Goal: Task Accomplishment & Management: Use online tool/utility

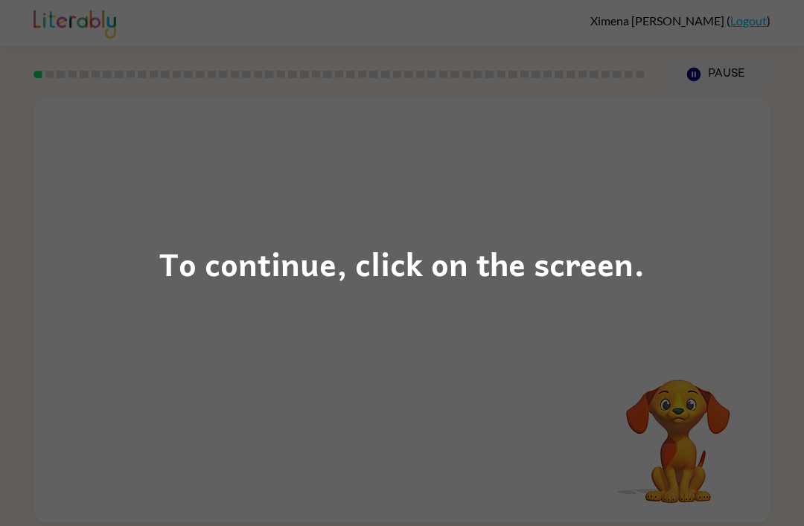
click at [470, 275] on div "To continue, click on the screen." at bounding box center [401, 263] width 485 height 51
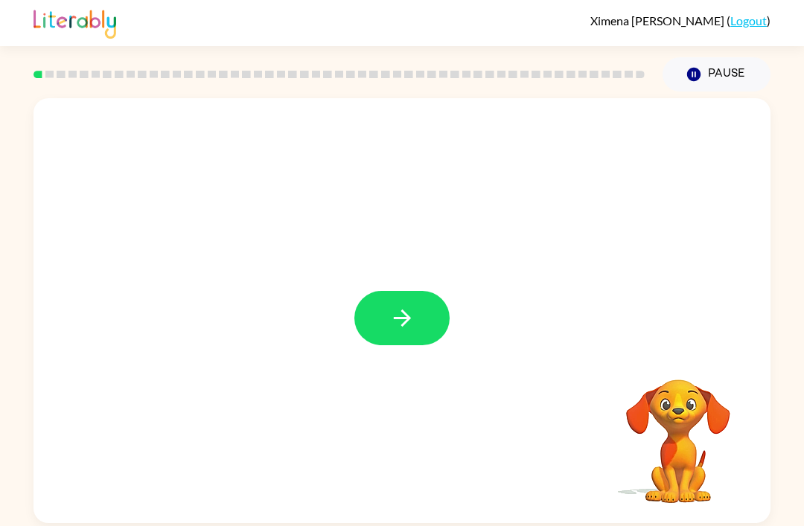
click at [429, 338] on button "button" at bounding box center [401, 318] width 95 height 54
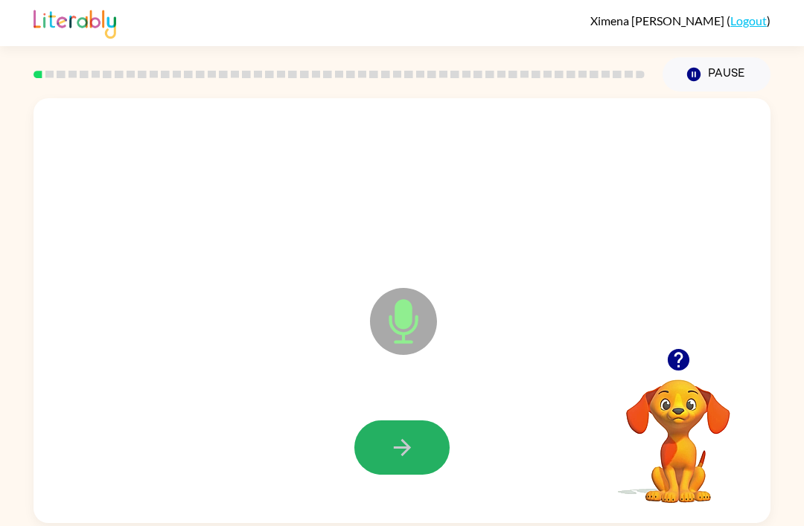
click at [418, 446] on button "button" at bounding box center [401, 447] width 95 height 54
click at [423, 452] on button "button" at bounding box center [401, 447] width 95 height 54
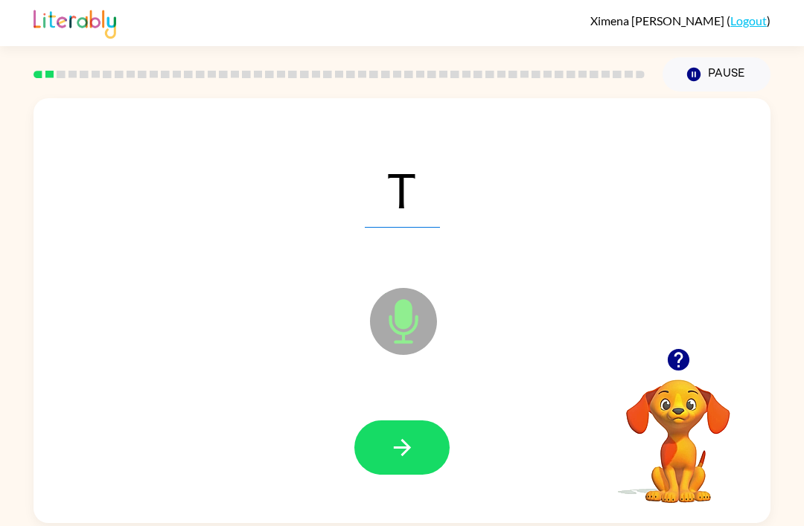
click at [426, 438] on button "button" at bounding box center [401, 447] width 95 height 54
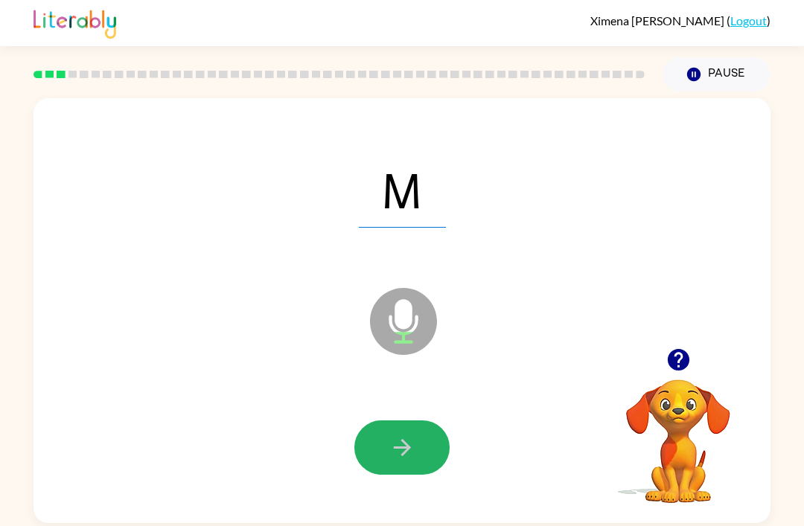
click at [416, 464] on button "button" at bounding box center [401, 447] width 95 height 54
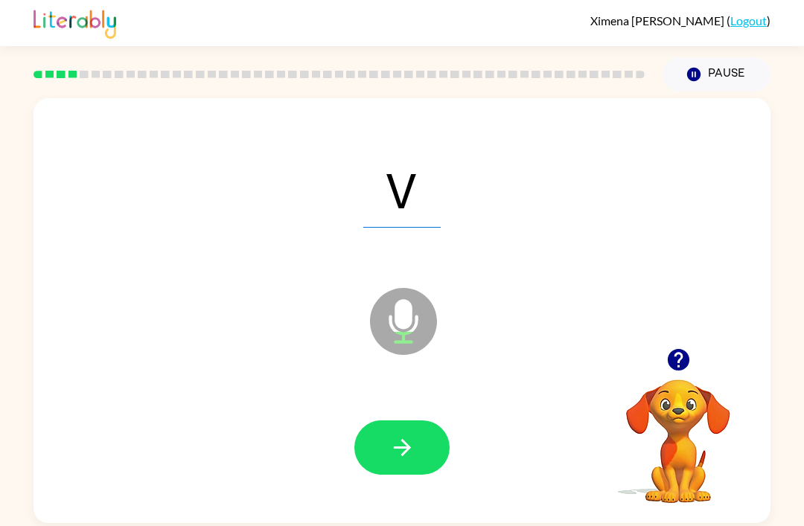
click at [428, 454] on button "button" at bounding box center [401, 447] width 95 height 54
click at [426, 458] on button "button" at bounding box center [401, 447] width 95 height 54
click at [422, 452] on button "button" at bounding box center [401, 447] width 95 height 54
click at [433, 487] on div at bounding box center [401, 448] width 707 height 122
click at [426, 449] on button "button" at bounding box center [401, 447] width 95 height 54
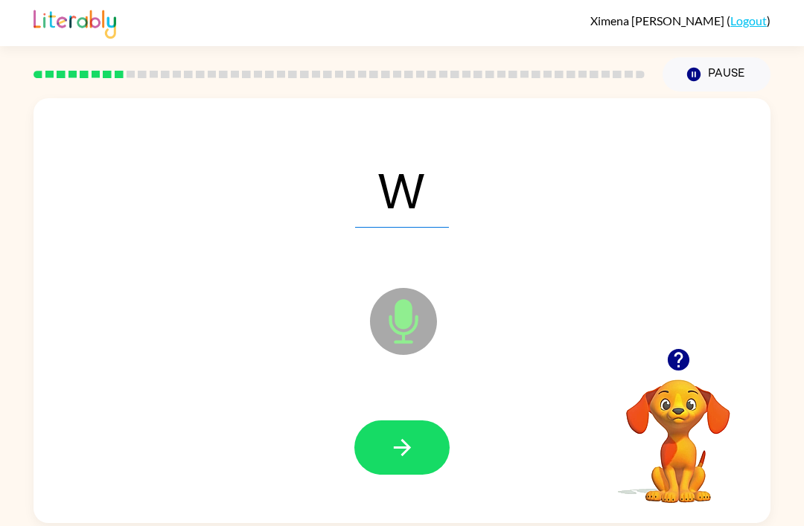
click at [422, 449] on button "button" at bounding box center [401, 447] width 95 height 54
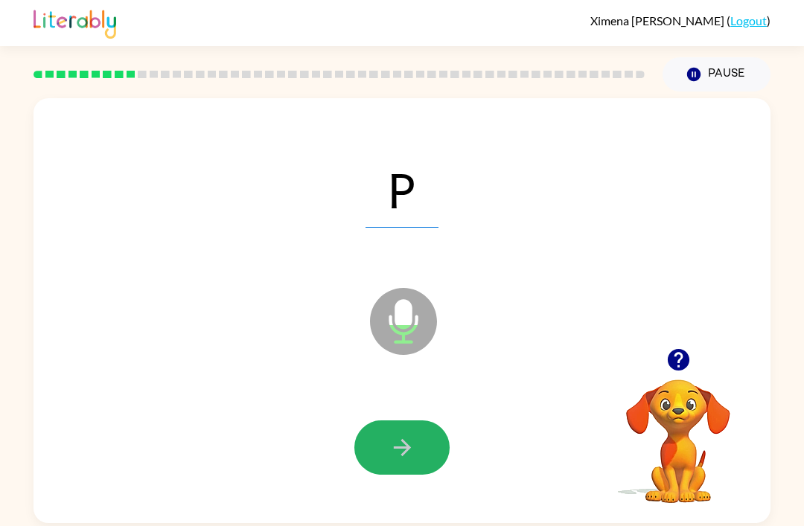
click at [408, 450] on icon "button" at bounding box center [401, 447] width 17 height 17
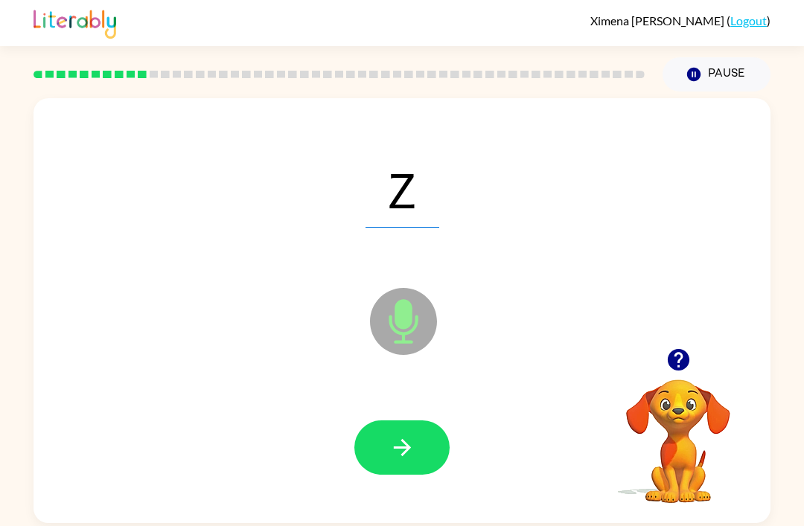
click at [400, 452] on icon "button" at bounding box center [402, 448] width 26 height 26
click at [391, 429] on button "button" at bounding box center [401, 447] width 95 height 54
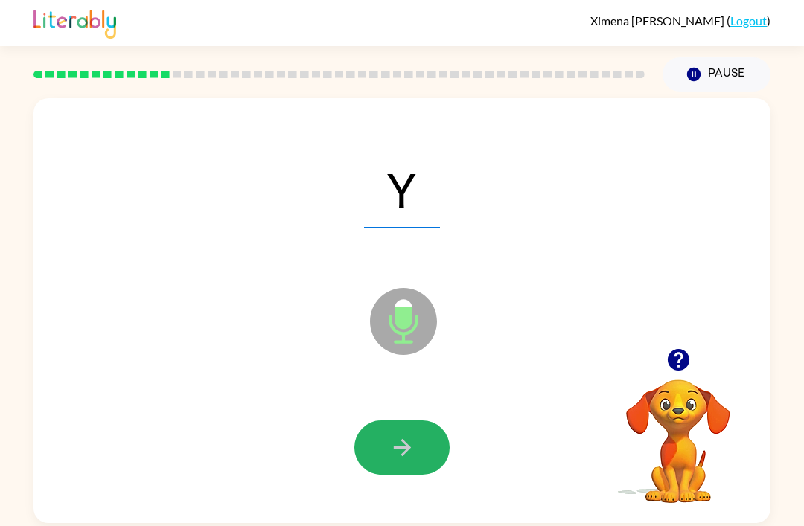
click at [409, 459] on icon "button" at bounding box center [402, 448] width 26 height 26
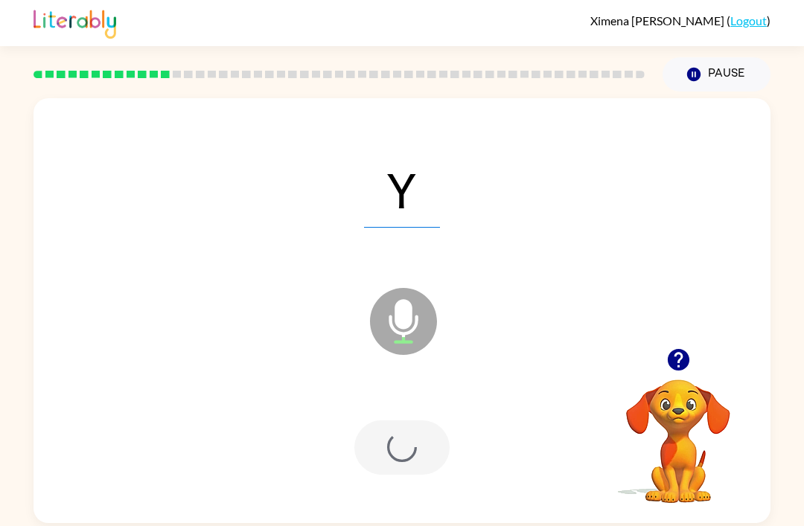
click at [425, 451] on div at bounding box center [401, 447] width 95 height 54
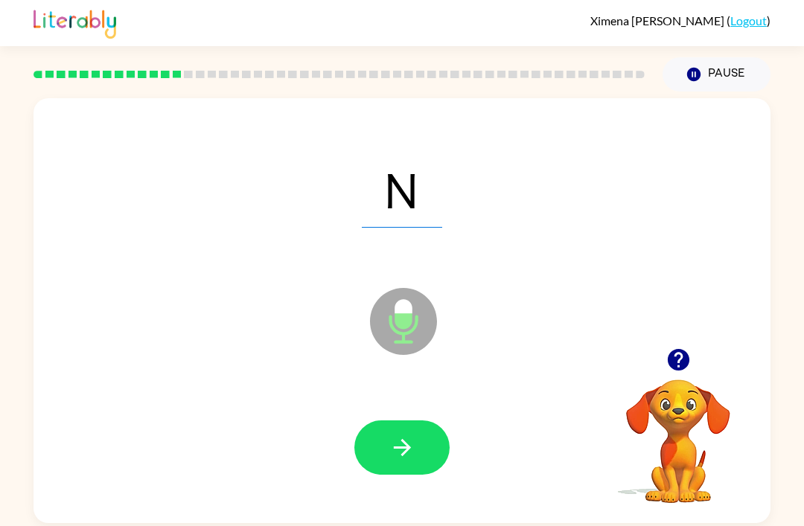
scroll to position [4, 0]
click at [430, 431] on button "button" at bounding box center [401, 447] width 95 height 54
click at [374, 470] on button "button" at bounding box center [401, 447] width 95 height 54
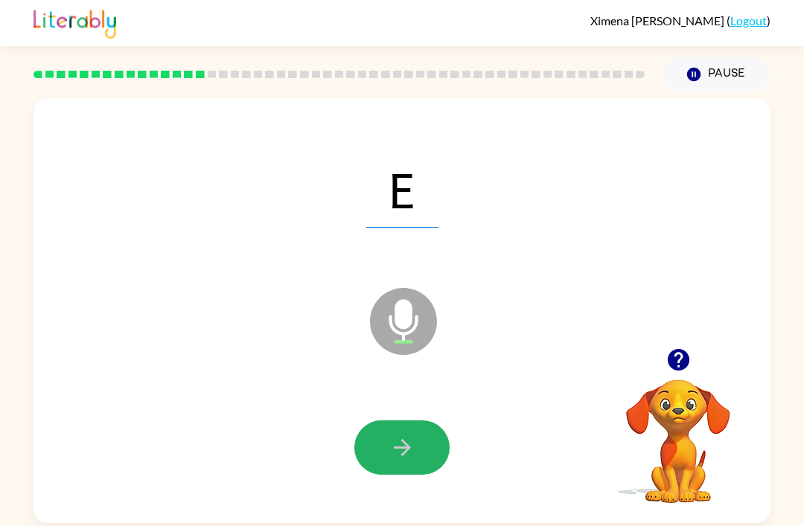
click at [428, 425] on button "button" at bounding box center [401, 447] width 95 height 54
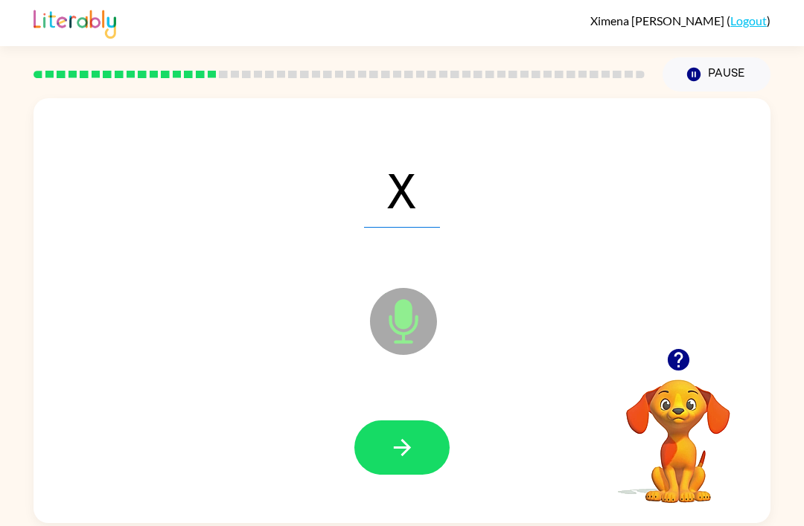
click at [443, 412] on div at bounding box center [401, 448] width 707 height 122
click at [403, 452] on icon "button" at bounding box center [401, 447] width 17 height 17
click at [401, 432] on button "button" at bounding box center [401, 447] width 95 height 54
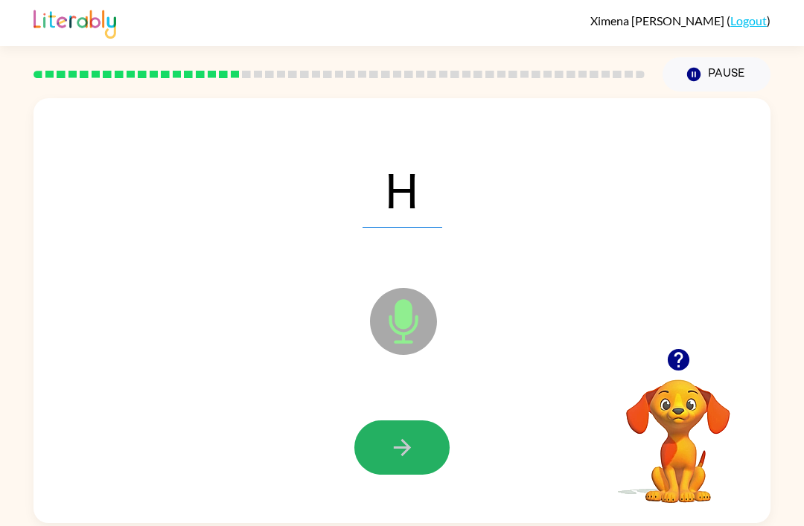
click at [409, 443] on icon "button" at bounding box center [402, 448] width 26 height 26
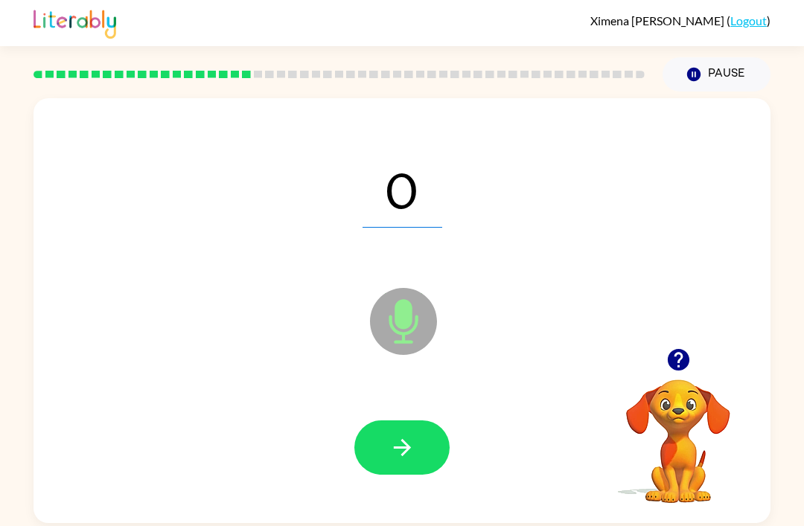
click at [449, 413] on div at bounding box center [401, 448] width 707 height 122
click at [406, 462] on button "button" at bounding box center [401, 447] width 95 height 54
click at [386, 452] on button "button" at bounding box center [401, 447] width 95 height 54
click at [418, 447] on button "button" at bounding box center [401, 447] width 95 height 54
click at [1, 521] on div "C Microphone The Microphone is here when it is your turn to talk Your browser m…" at bounding box center [402, 308] width 804 height 432
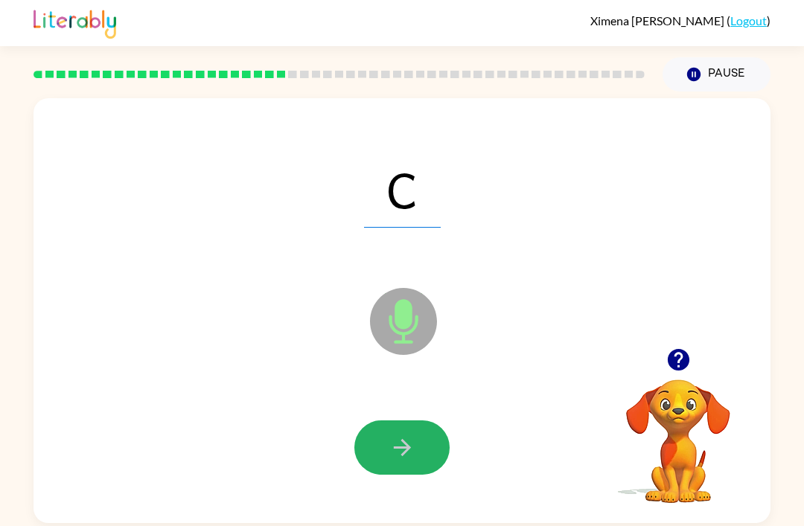
click at [437, 433] on button "button" at bounding box center [401, 447] width 95 height 54
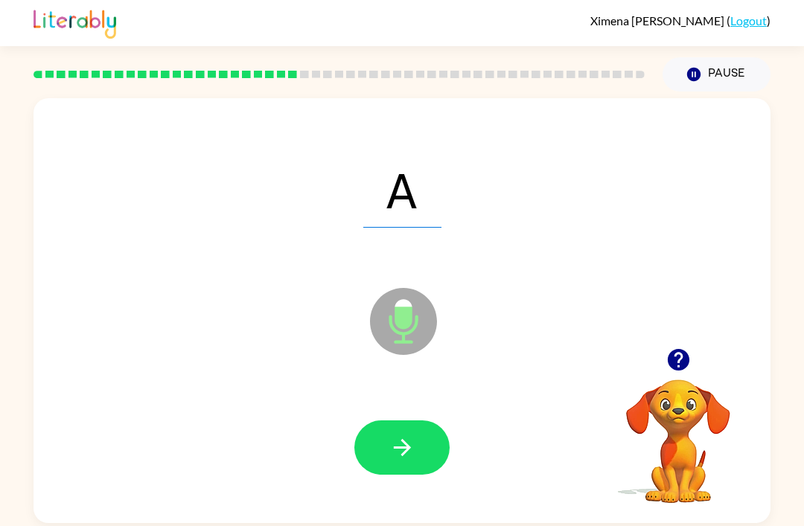
scroll to position [0, 0]
click at [399, 444] on icon "button" at bounding box center [402, 448] width 26 height 26
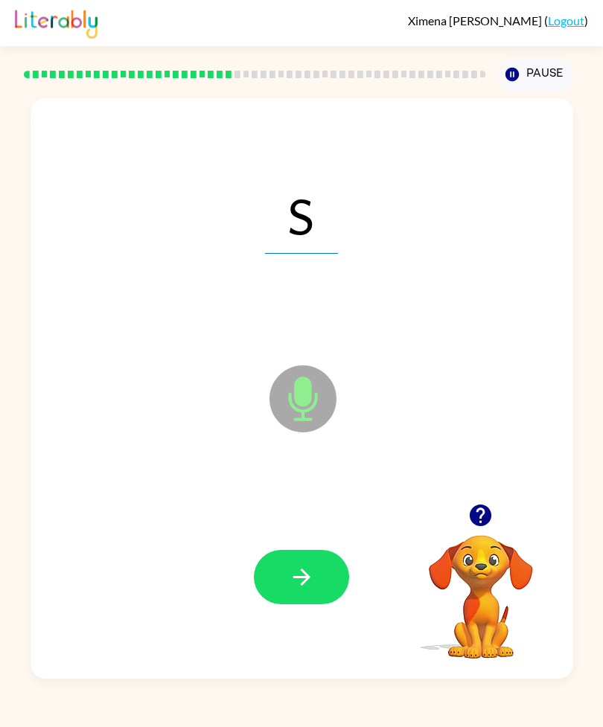
click at [316, 525] on div at bounding box center [301, 576] width 513 height 173
click at [315, 525] on button "button" at bounding box center [301, 577] width 95 height 54
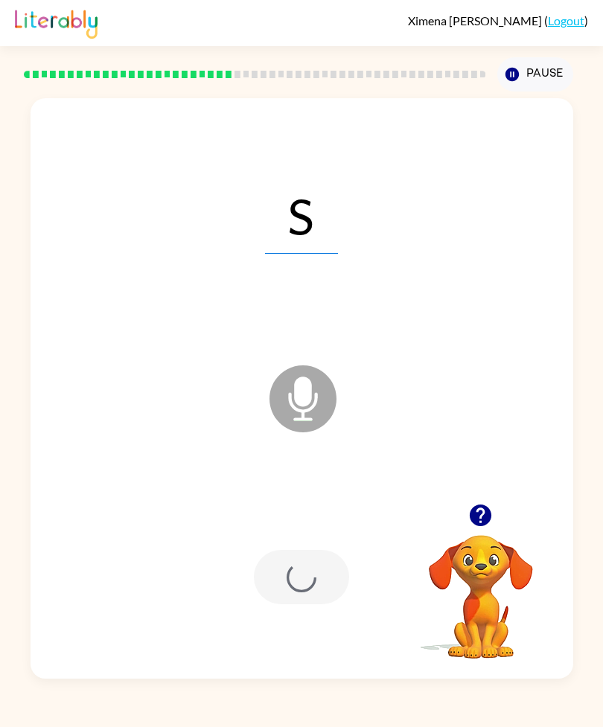
click at [312, 525] on div at bounding box center [301, 576] width 513 height 173
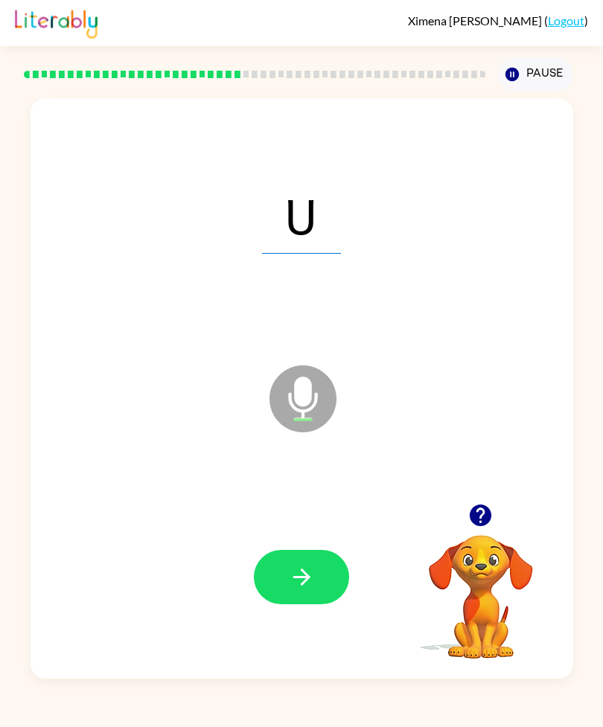
click at [1, 178] on div "U Microphone The Microphone is here when it is your turn to talk Your browser m…" at bounding box center [301, 385] width 603 height 587
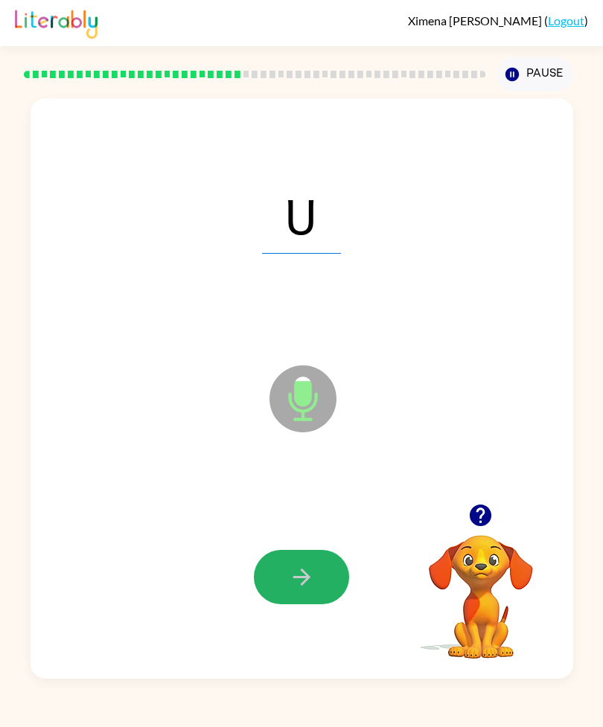
click at [301, 525] on button "button" at bounding box center [301, 577] width 95 height 54
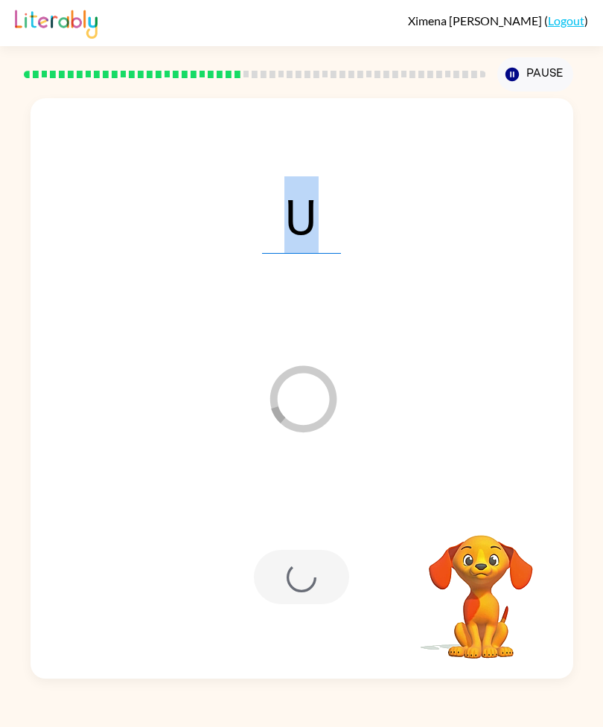
click at [1, 176] on div "U Loader Your response is being sent to our graders Your browser must support p…" at bounding box center [301, 385] width 603 height 587
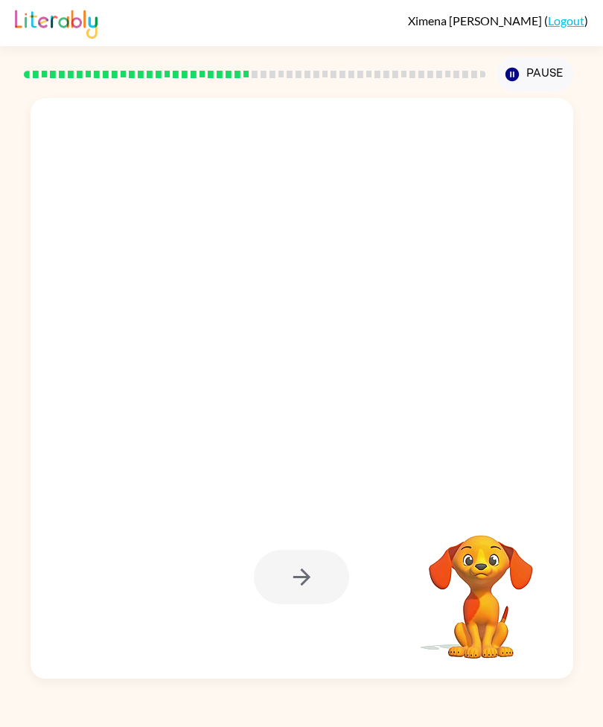
click at [1, 179] on div "Your browser must support playing .mp4 files to use Literably. Please try using…" at bounding box center [301, 385] width 603 height 587
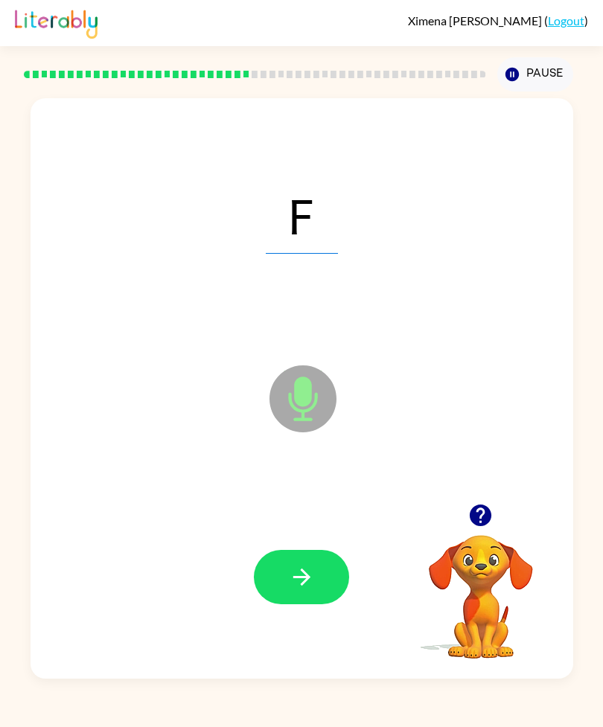
click at [307, 525] on div at bounding box center [301, 576] width 513 height 173
click at [307, 525] on button "button" at bounding box center [301, 577] width 95 height 54
click at [315, 525] on button "button" at bounding box center [301, 577] width 95 height 54
click at [306, 525] on icon "button" at bounding box center [302, 577] width 26 height 26
click at [319, 525] on button "button" at bounding box center [301, 577] width 95 height 54
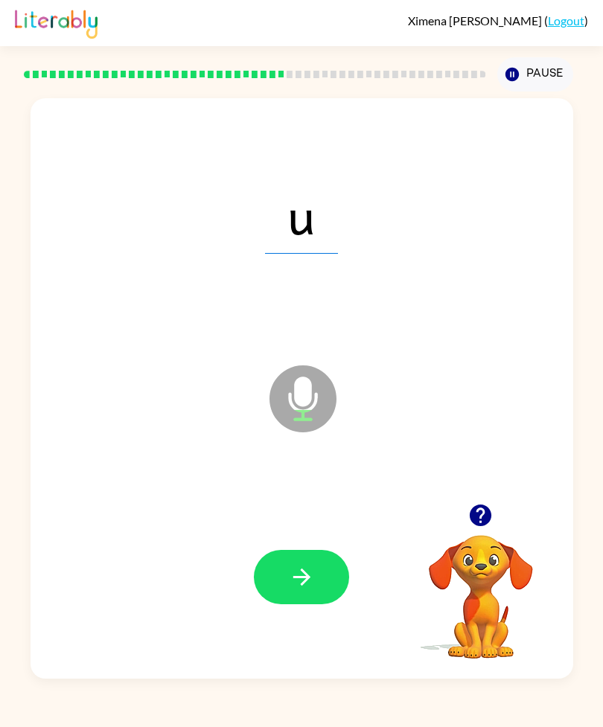
click at [75, 525] on div at bounding box center [301, 576] width 513 height 173
click at [296, 525] on icon "button" at bounding box center [302, 577] width 26 height 26
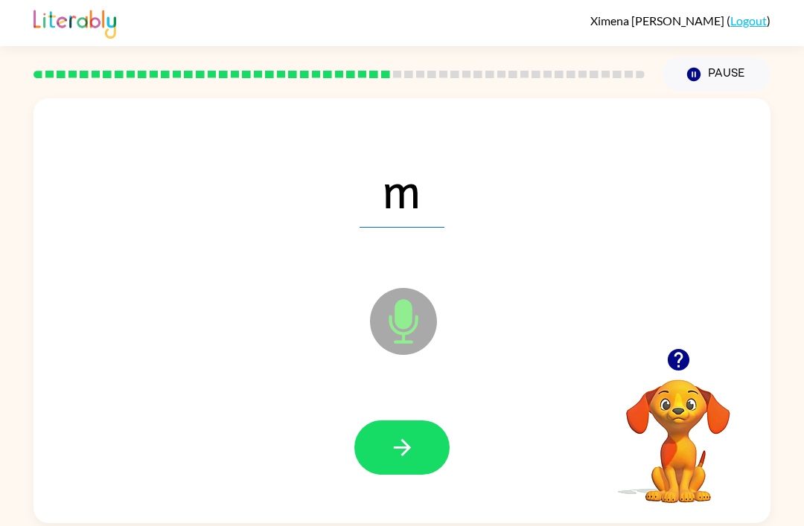
click at [419, 455] on button "button" at bounding box center [401, 447] width 95 height 54
click at [425, 452] on button "button" at bounding box center [401, 447] width 95 height 54
click at [411, 435] on button "button" at bounding box center [401, 447] width 95 height 54
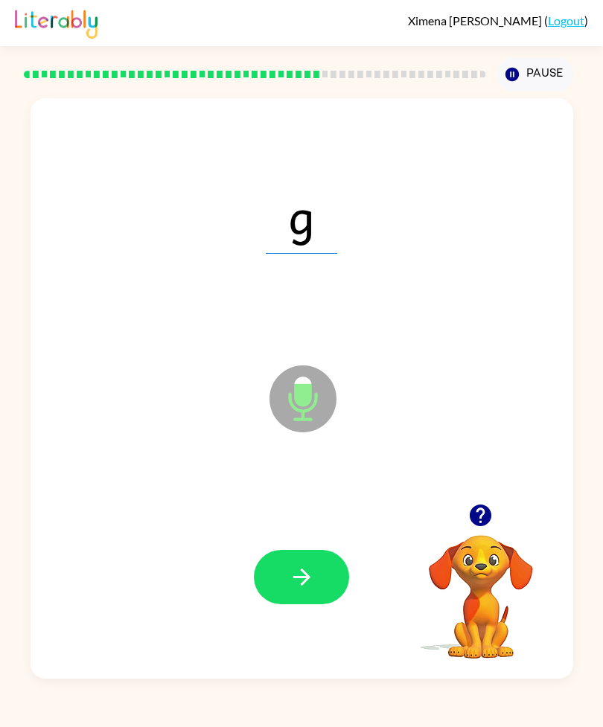
click at [313, 525] on icon "button" at bounding box center [302, 577] width 26 height 26
click at [317, 525] on button "button" at bounding box center [301, 577] width 95 height 54
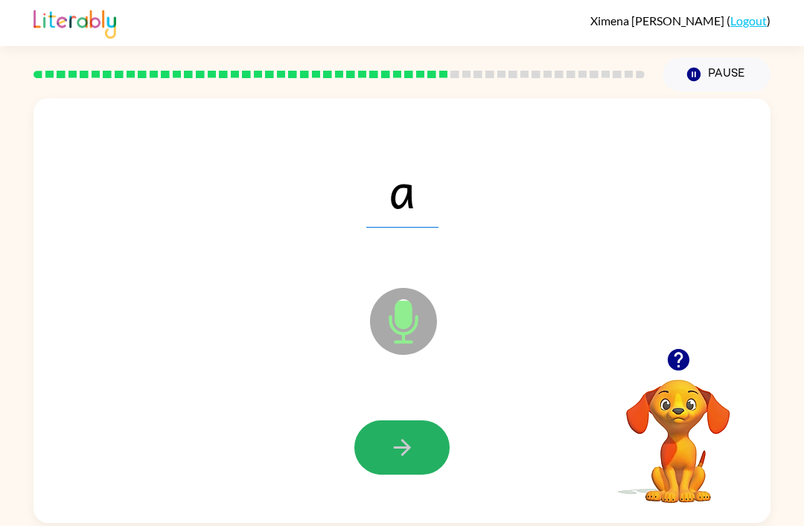
click at [397, 448] on icon "button" at bounding box center [402, 448] width 26 height 26
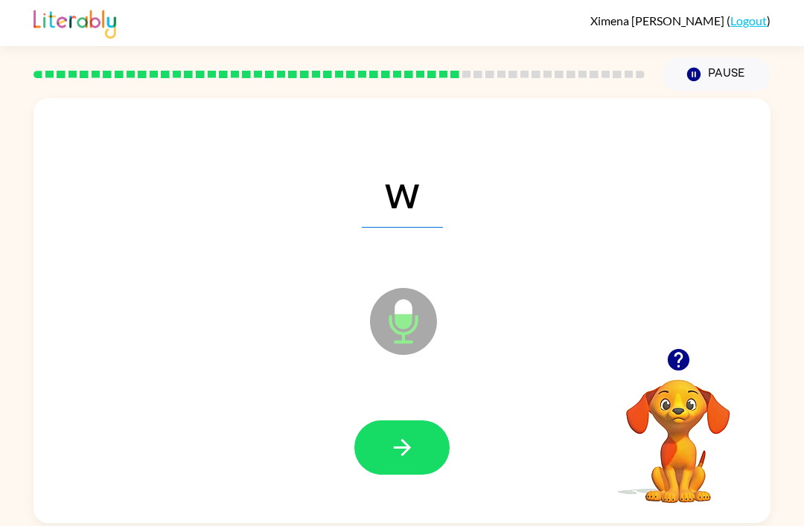
click at [426, 450] on button "button" at bounding box center [401, 447] width 95 height 54
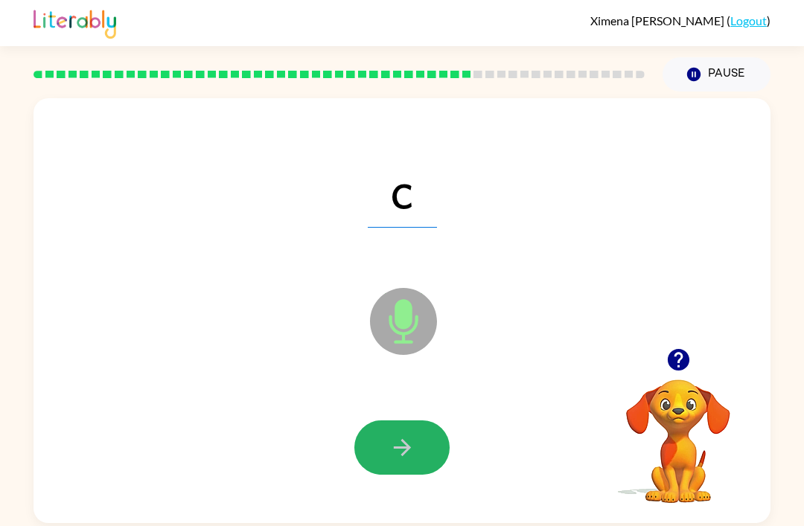
click at [421, 441] on button "button" at bounding box center [401, 447] width 95 height 54
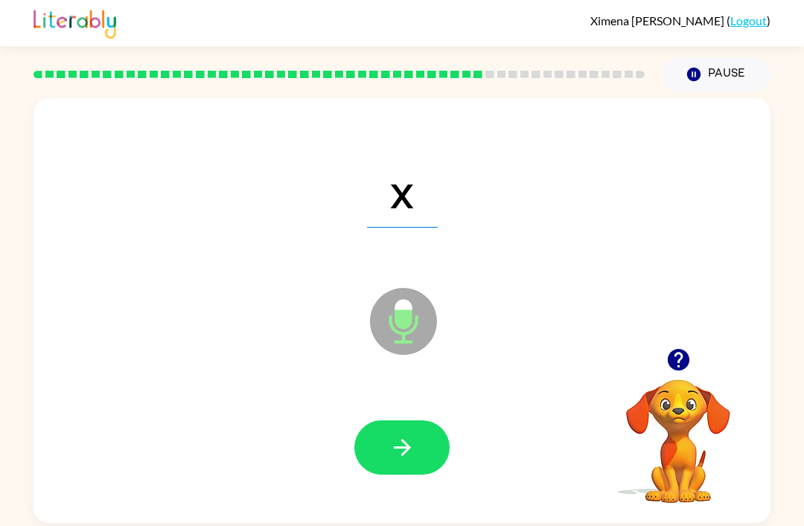
click at [415, 434] on button "button" at bounding box center [401, 447] width 95 height 54
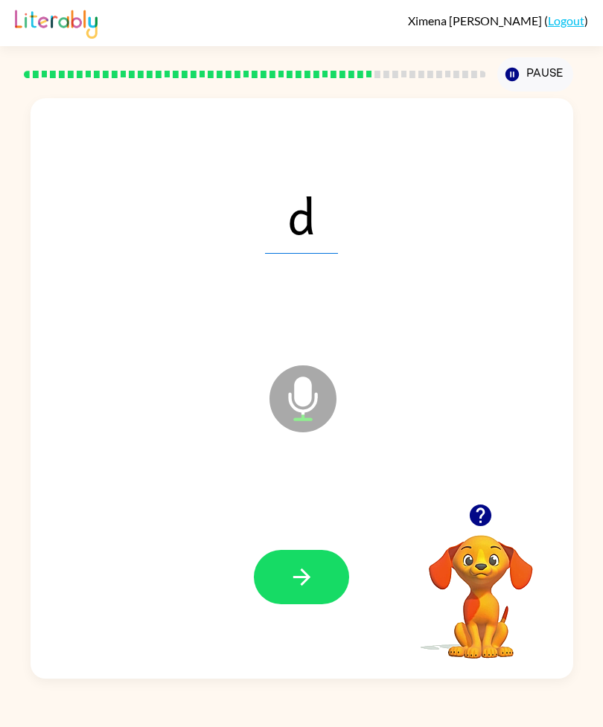
click at [327, 525] on button "button" at bounding box center [301, 577] width 95 height 54
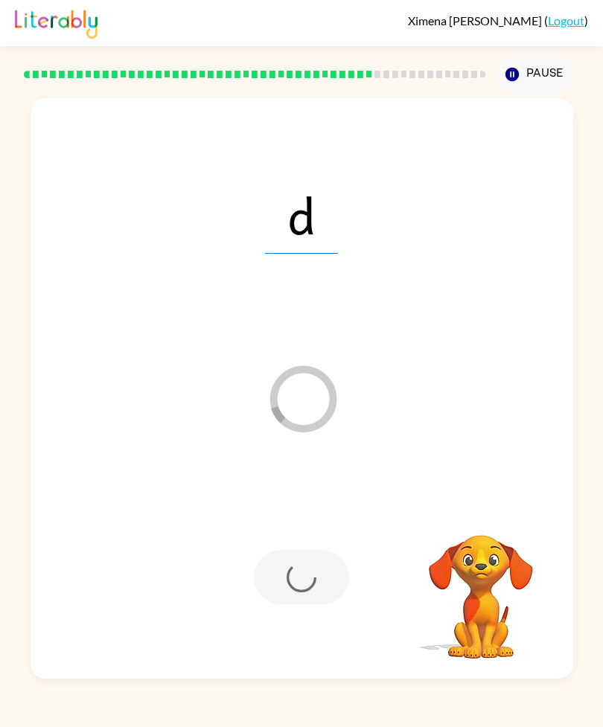
click at [336, 525] on div at bounding box center [301, 577] width 95 height 54
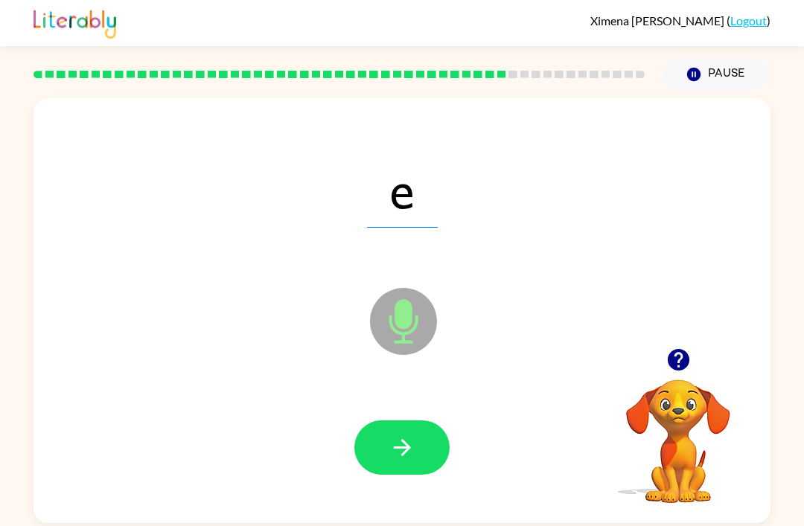
click at [389, 452] on icon "button" at bounding box center [402, 448] width 26 height 26
click at [410, 446] on icon "button" at bounding box center [402, 448] width 26 height 26
click at [407, 449] on icon "button" at bounding box center [401, 447] width 17 height 17
click at [414, 441] on icon "button" at bounding box center [402, 448] width 26 height 26
click at [409, 455] on icon "button" at bounding box center [402, 448] width 26 height 26
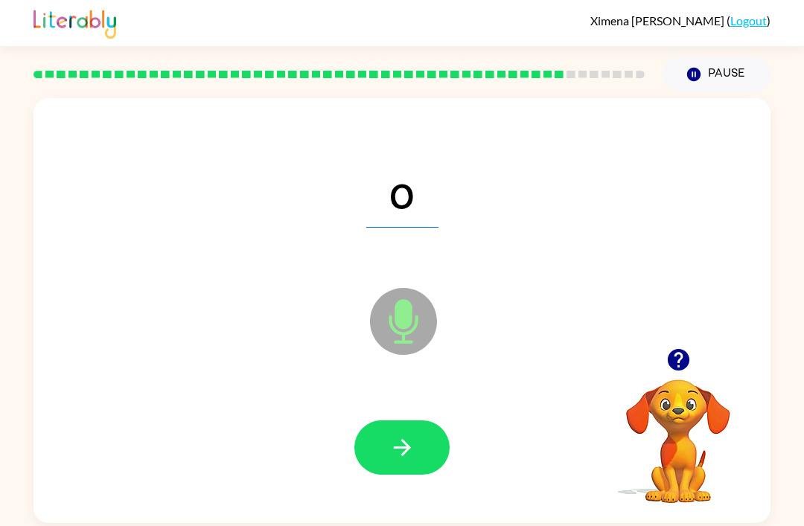
click at [414, 457] on icon "button" at bounding box center [402, 448] width 26 height 26
click at [401, 461] on icon "button" at bounding box center [402, 448] width 26 height 26
click at [409, 447] on icon "button" at bounding box center [402, 448] width 26 height 26
click at [431, 453] on button "button" at bounding box center [401, 447] width 95 height 54
click at [405, 453] on icon "button" at bounding box center [401, 447] width 17 height 17
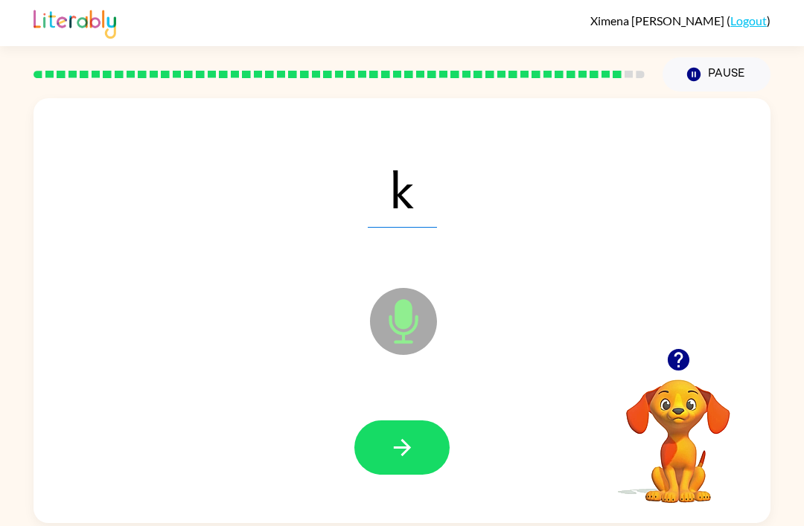
click at [423, 455] on button "button" at bounding box center [401, 447] width 95 height 54
click at [415, 440] on button "button" at bounding box center [401, 447] width 95 height 54
